Goal: Check status: Check status

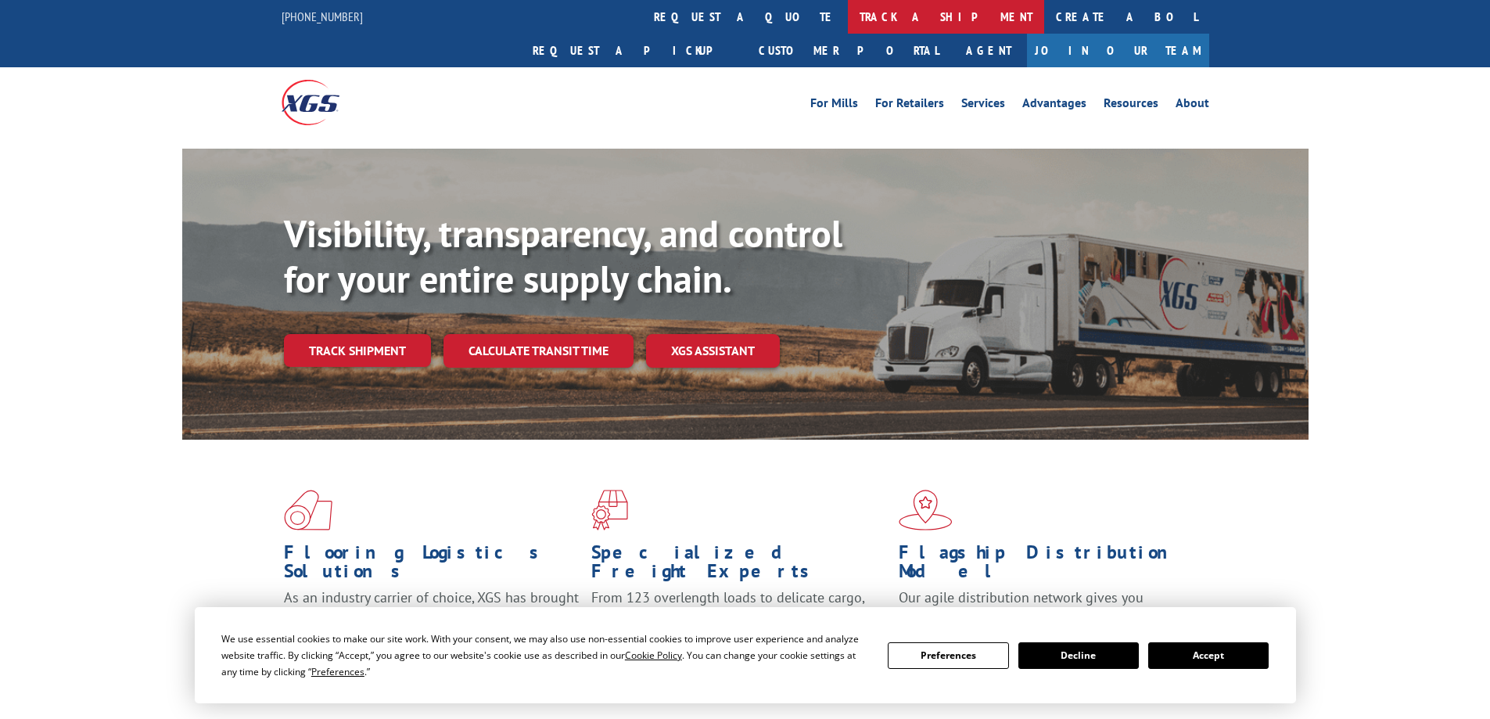
click at [848, 20] on link "track a shipment" at bounding box center [946, 17] width 196 height 34
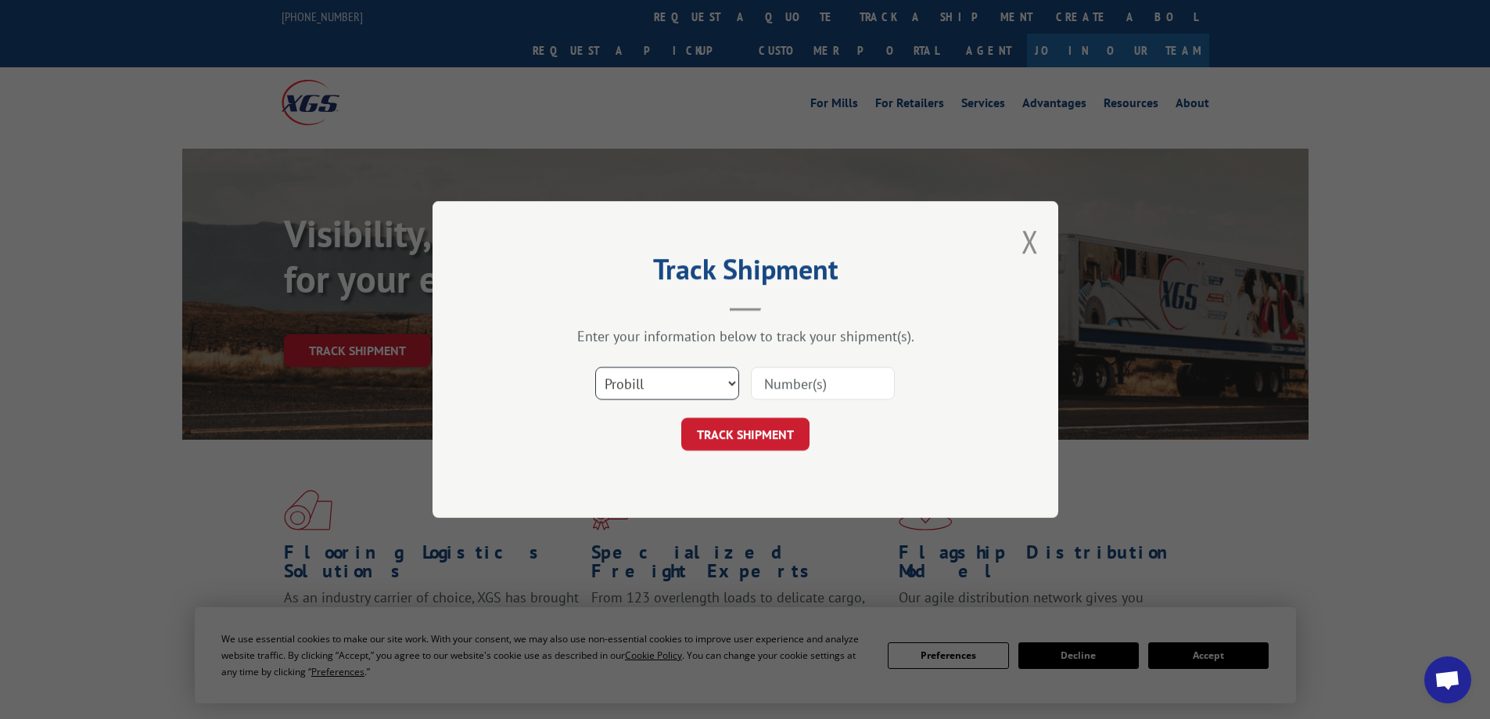
click at [637, 382] on select "Select category... Probill BOL PO" at bounding box center [667, 383] width 144 height 33
select select "bol"
click at [595, 367] on select "Select category... Probill BOL PO" at bounding box center [667, 383] width 144 height 33
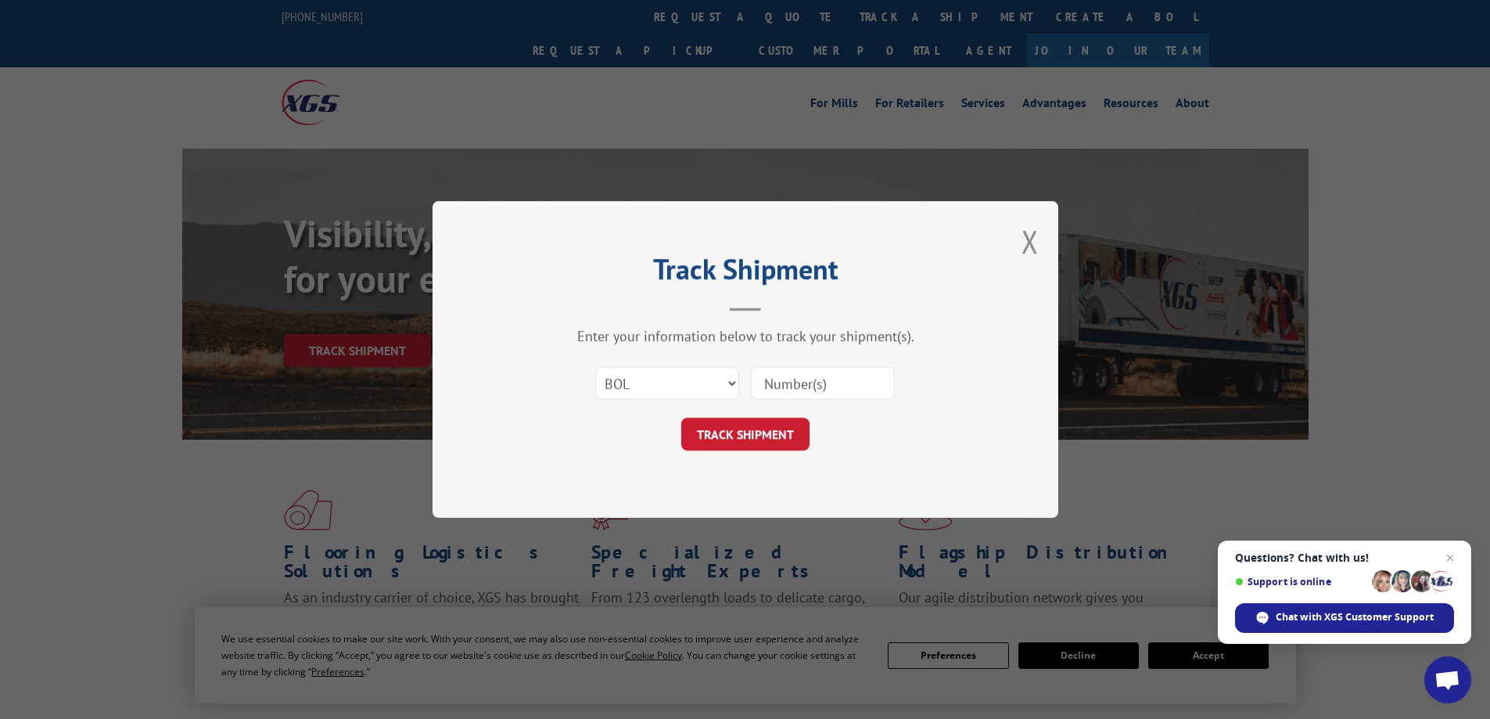
click at [790, 385] on input at bounding box center [823, 383] width 144 height 33
paste input "5008034"
type input "5008034"
click at [735, 433] on button "TRACK SHIPMENT" at bounding box center [745, 434] width 128 height 33
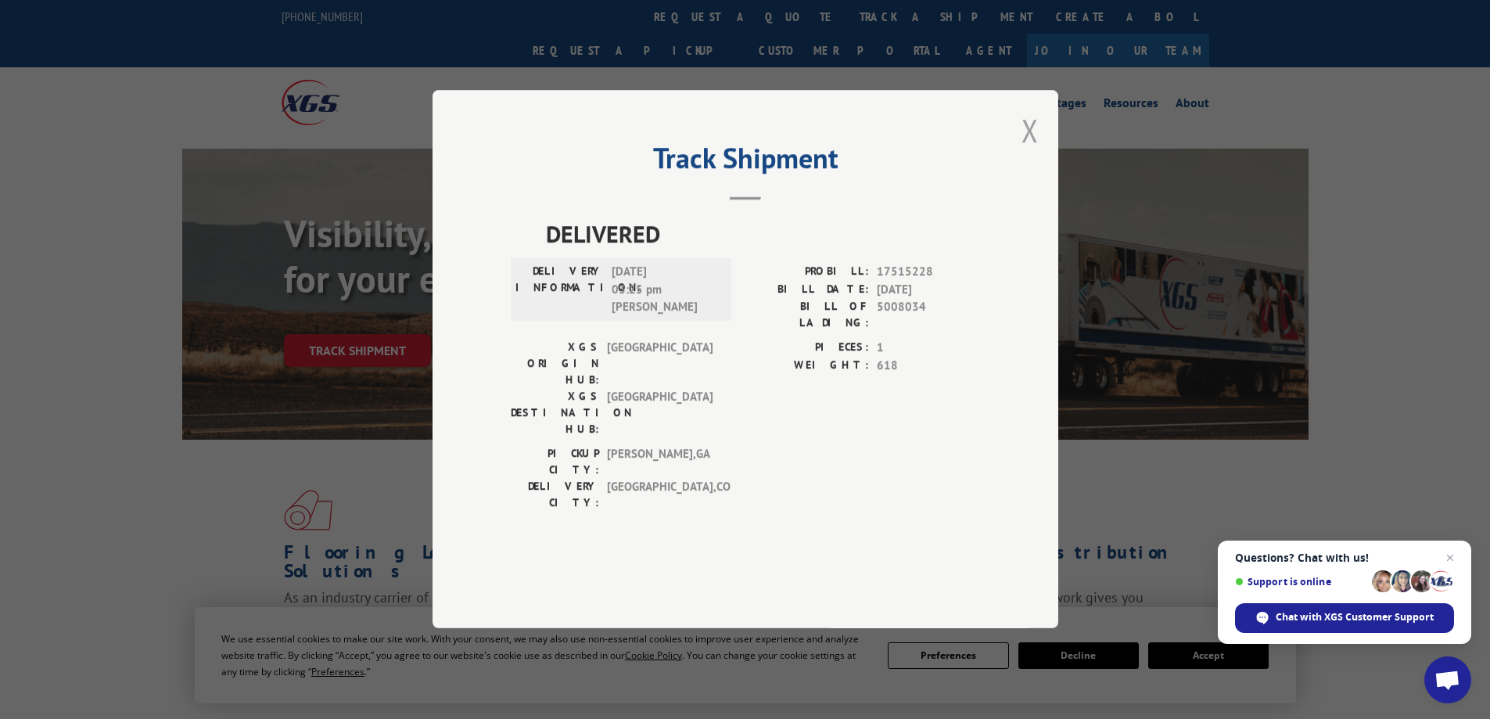
click at [1033, 151] on button "Close modal" at bounding box center [1030, 130] width 17 height 41
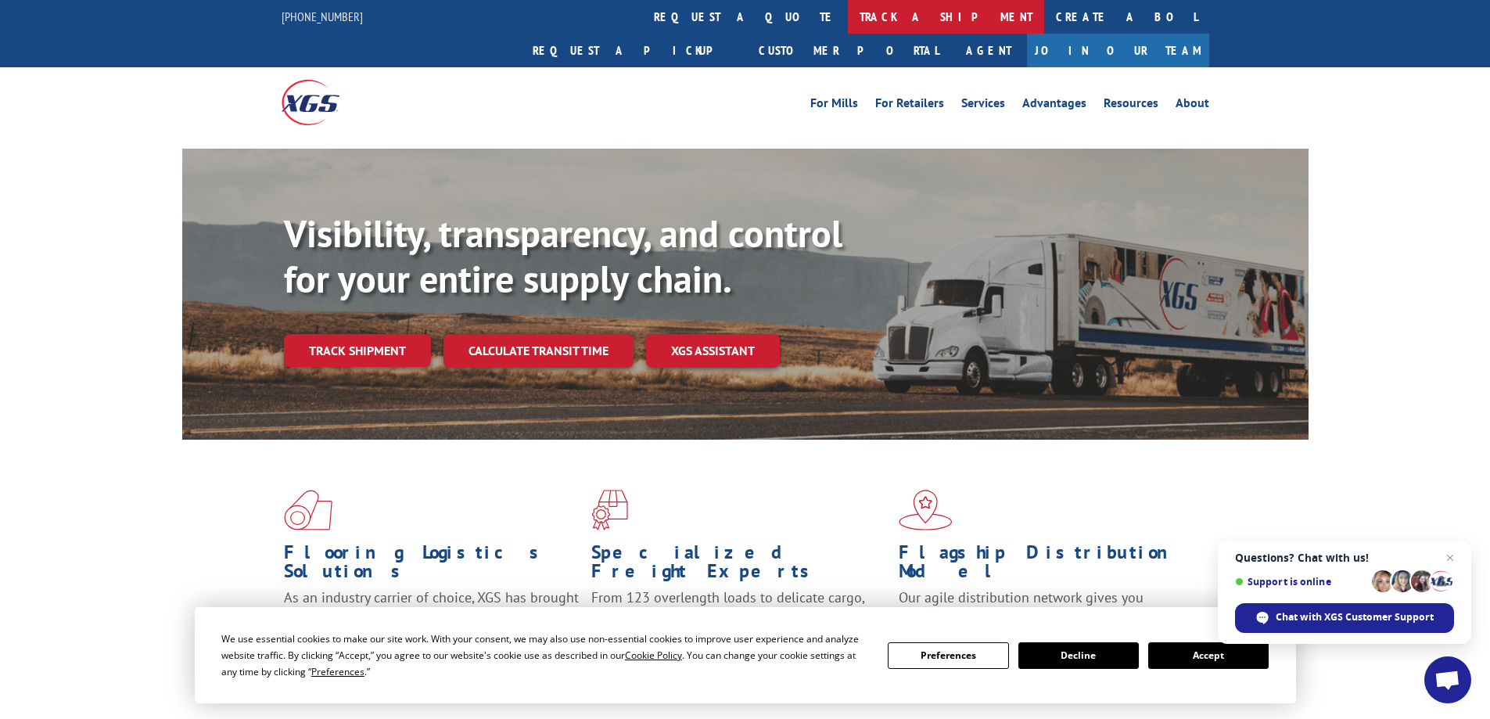
click at [848, 24] on link "track a shipment" at bounding box center [946, 17] width 196 height 34
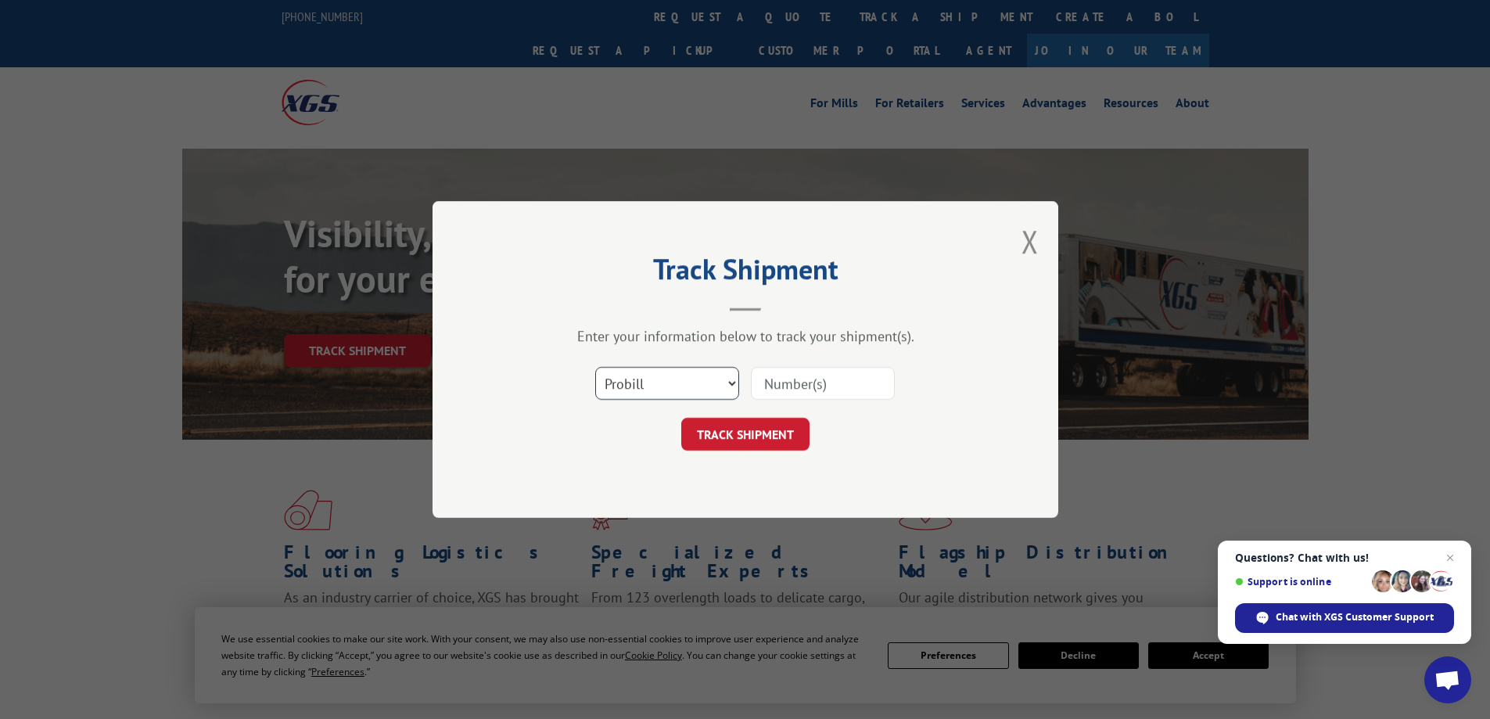
click at [635, 391] on select "Select category... Probill BOL PO" at bounding box center [667, 383] width 144 height 33
select select "bol"
click at [595, 367] on select "Select category... Probill BOL PO" at bounding box center [667, 383] width 144 height 33
click at [818, 381] on input at bounding box center [823, 383] width 144 height 33
paste input "6008385"
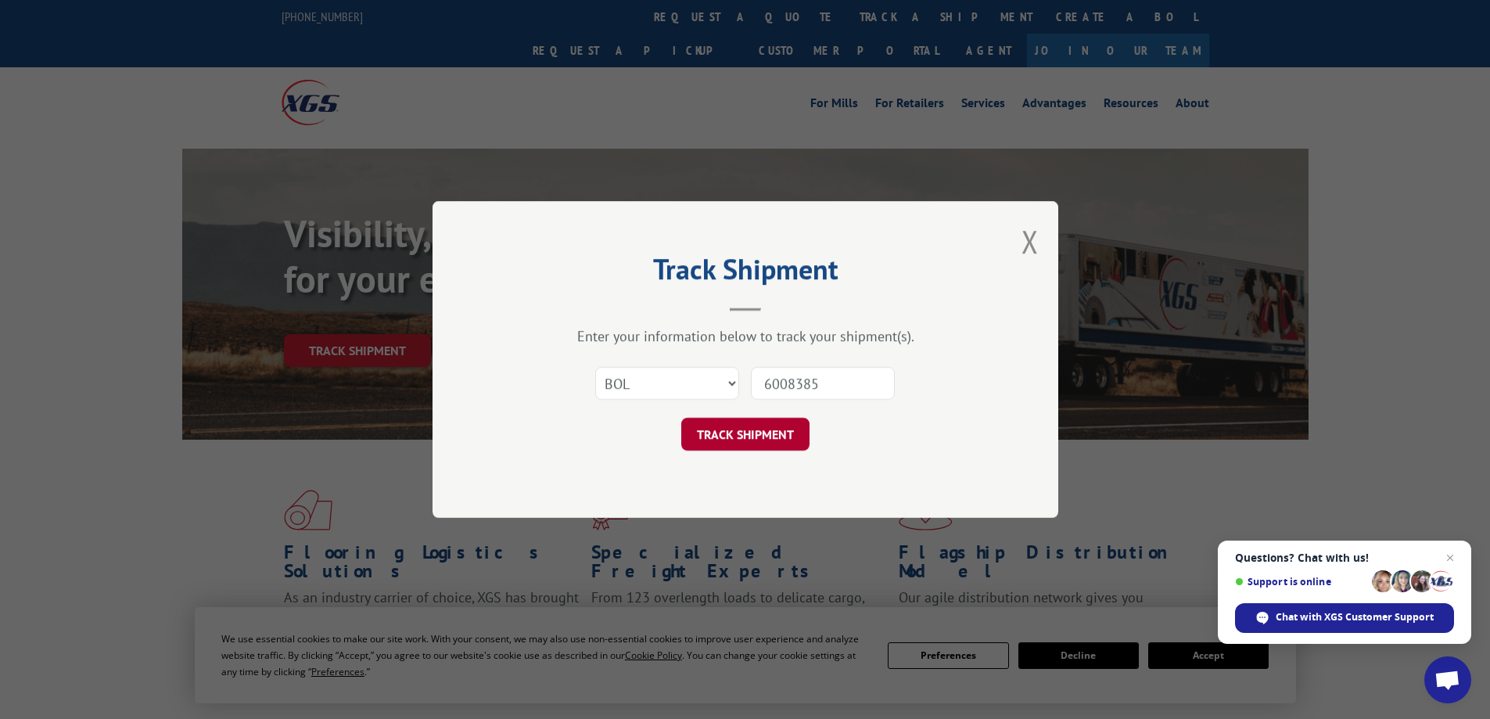
type input "6008385"
click at [773, 437] on button "TRACK SHIPMENT" at bounding box center [745, 434] width 128 height 33
